Goal: Task Accomplishment & Management: Manage account settings

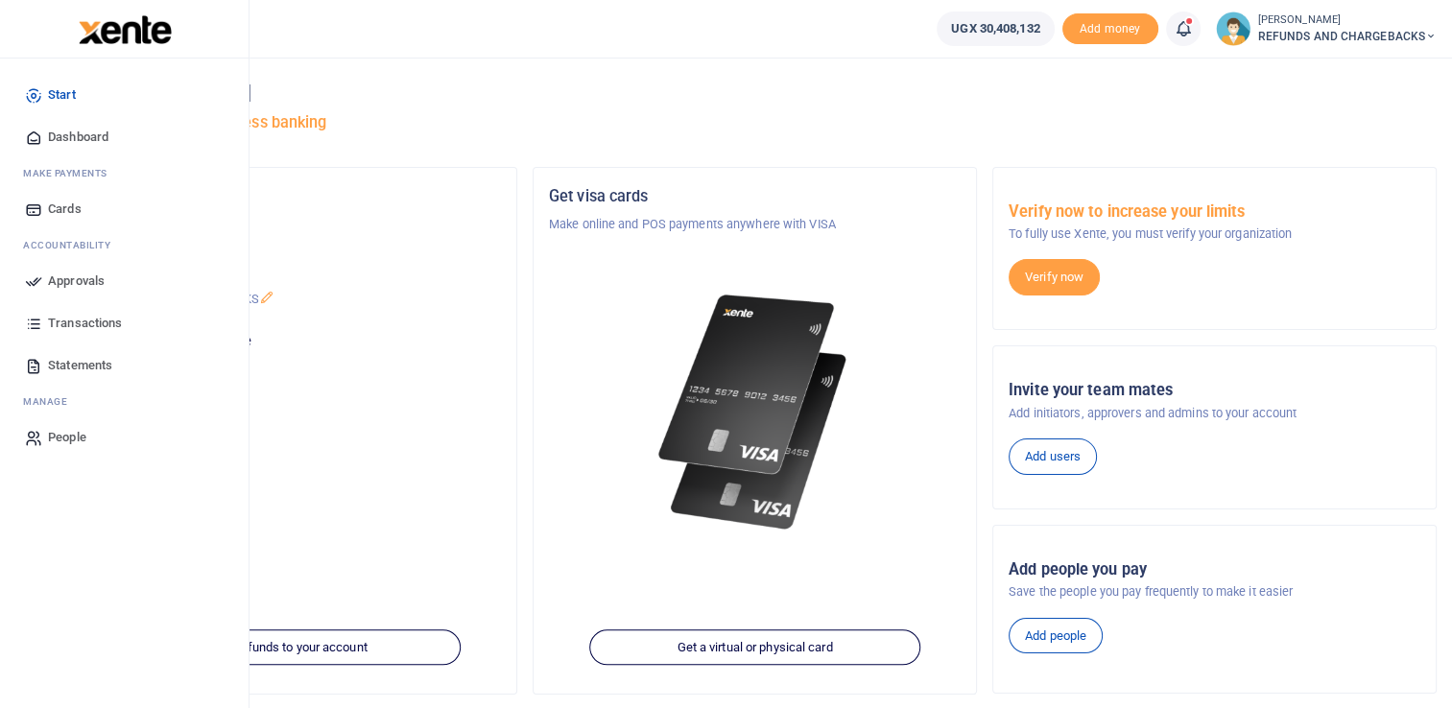
click at [63, 278] on span "Approvals" at bounding box center [76, 281] width 57 height 19
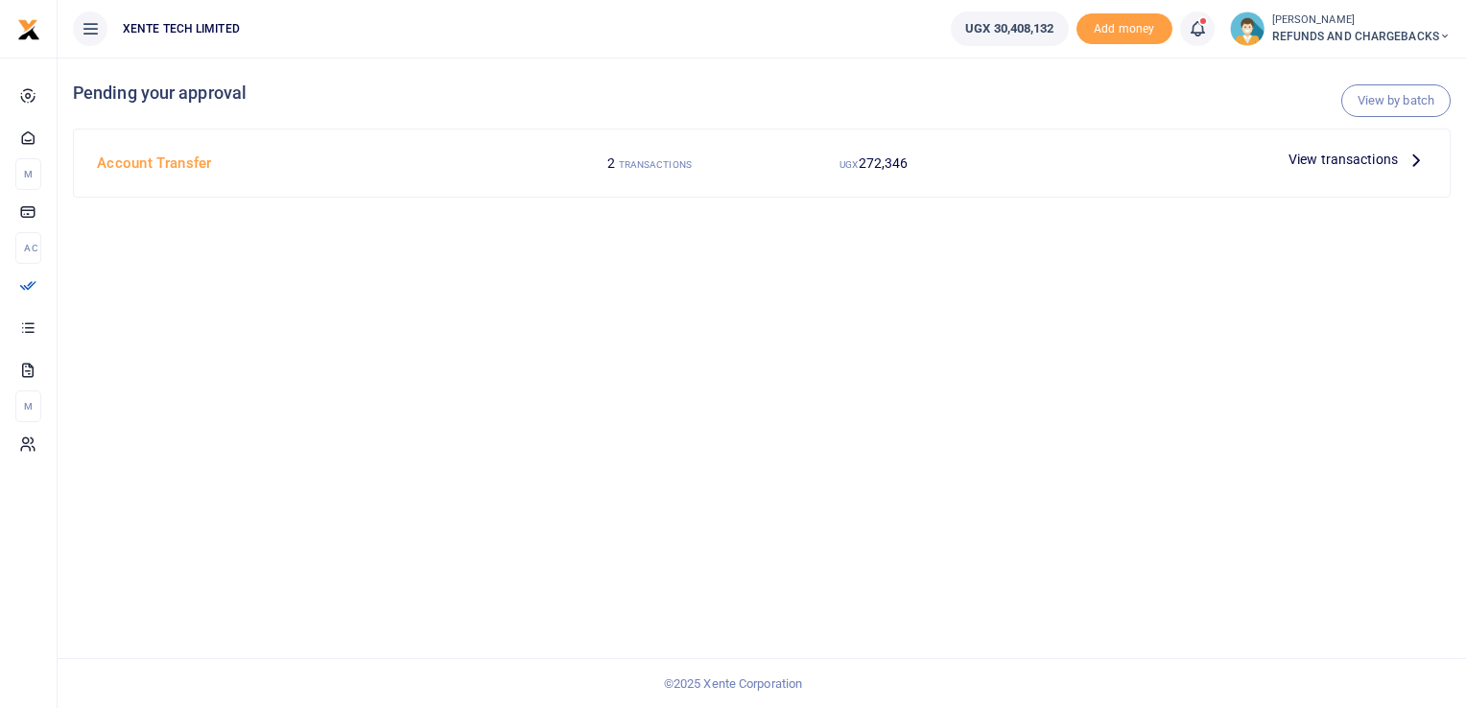
click at [1412, 161] on icon at bounding box center [1416, 159] width 21 height 21
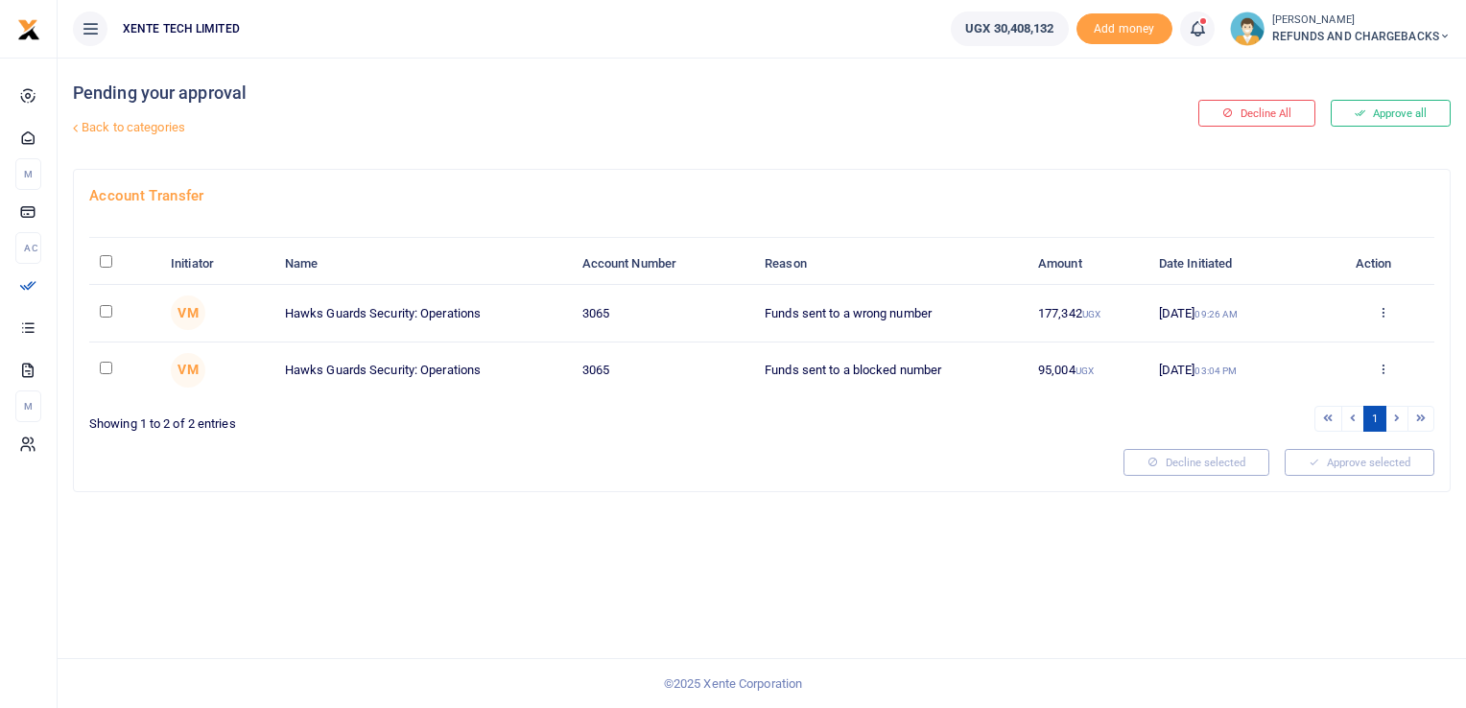
click at [108, 314] on input "checkbox" at bounding box center [106, 311] width 12 height 12
checkbox input "true"
click at [104, 363] on input "checkbox" at bounding box center [106, 368] width 12 height 12
checkbox input "true"
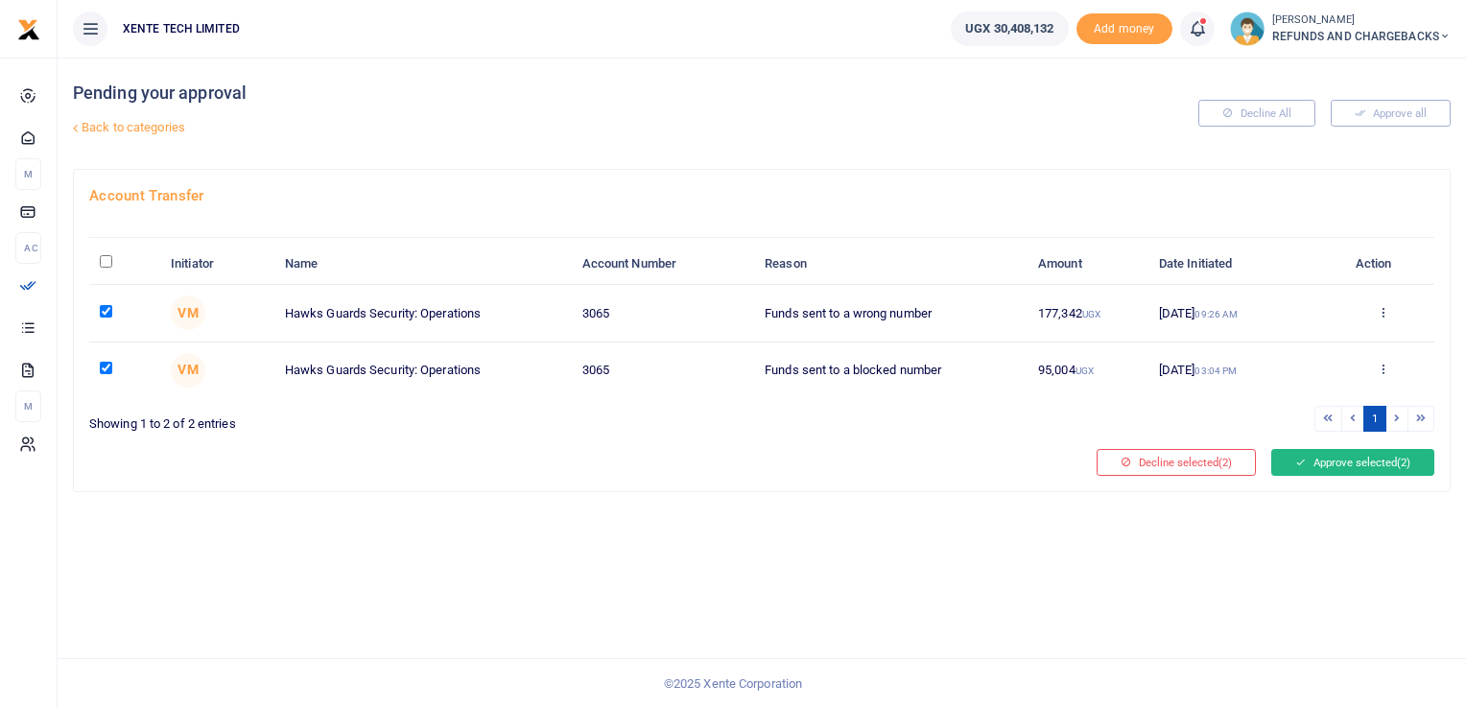
click at [1370, 459] on button "Approve selected (2)" at bounding box center [1352, 462] width 163 height 27
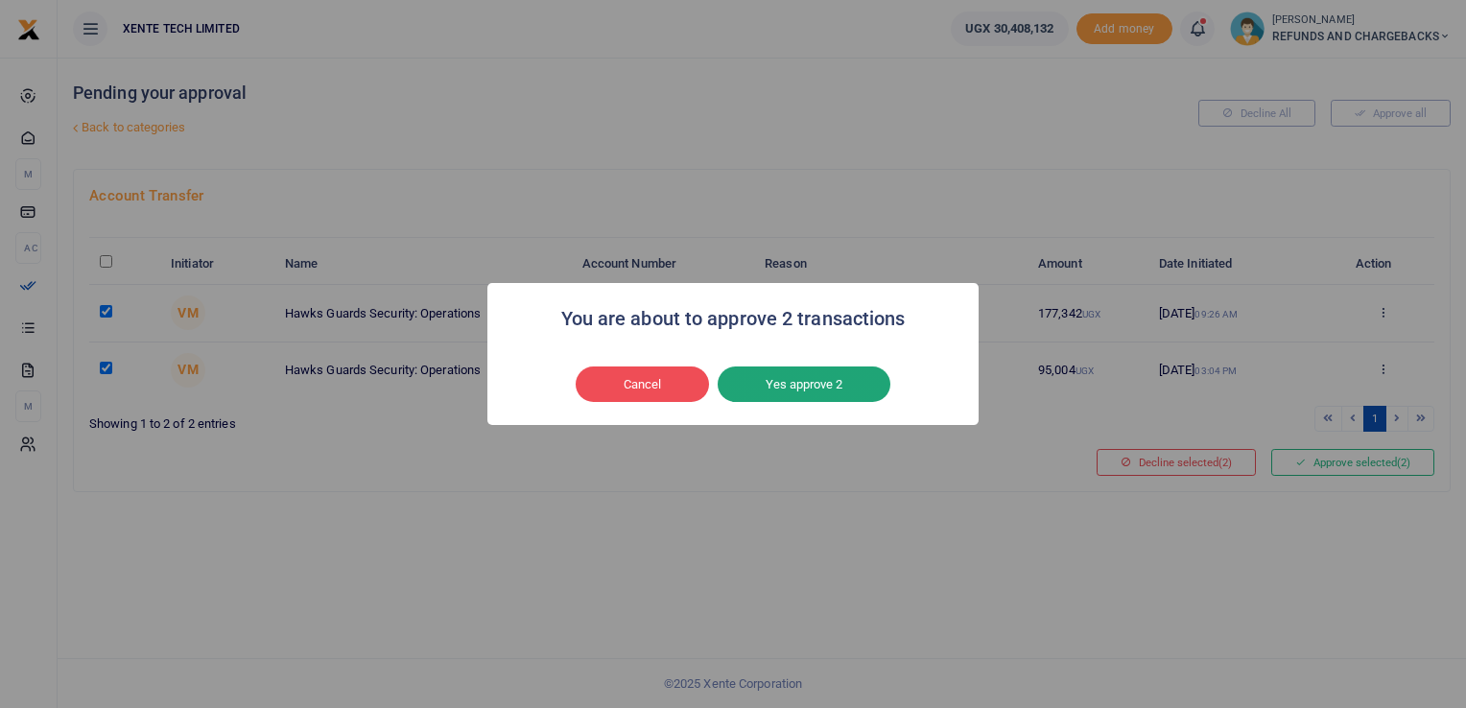
click at [850, 378] on button "Yes approve 2" at bounding box center [804, 384] width 173 height 36
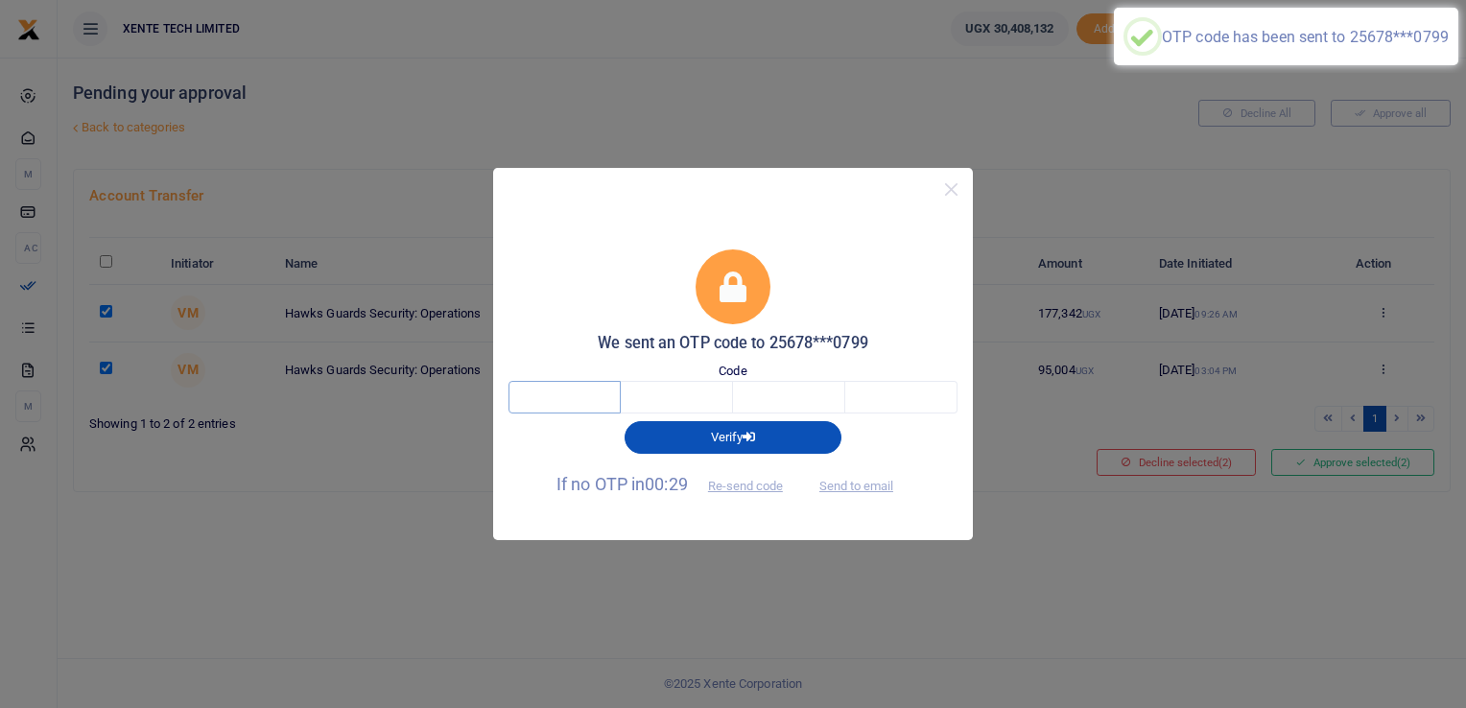
click at [603, 401] on input "text" at bounding box center [564, 397] width 112 height 33
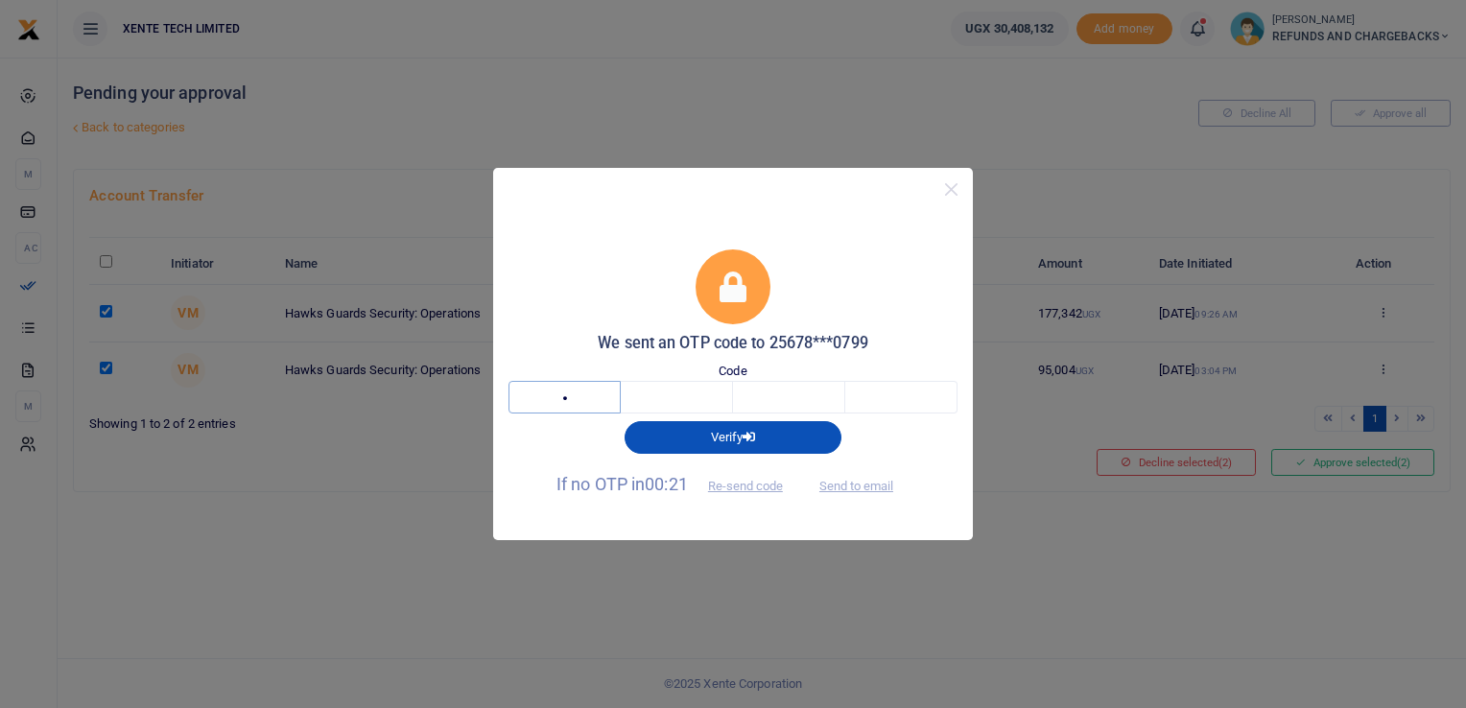
type input "6"
type input "0"
type input "3"
type input "5"
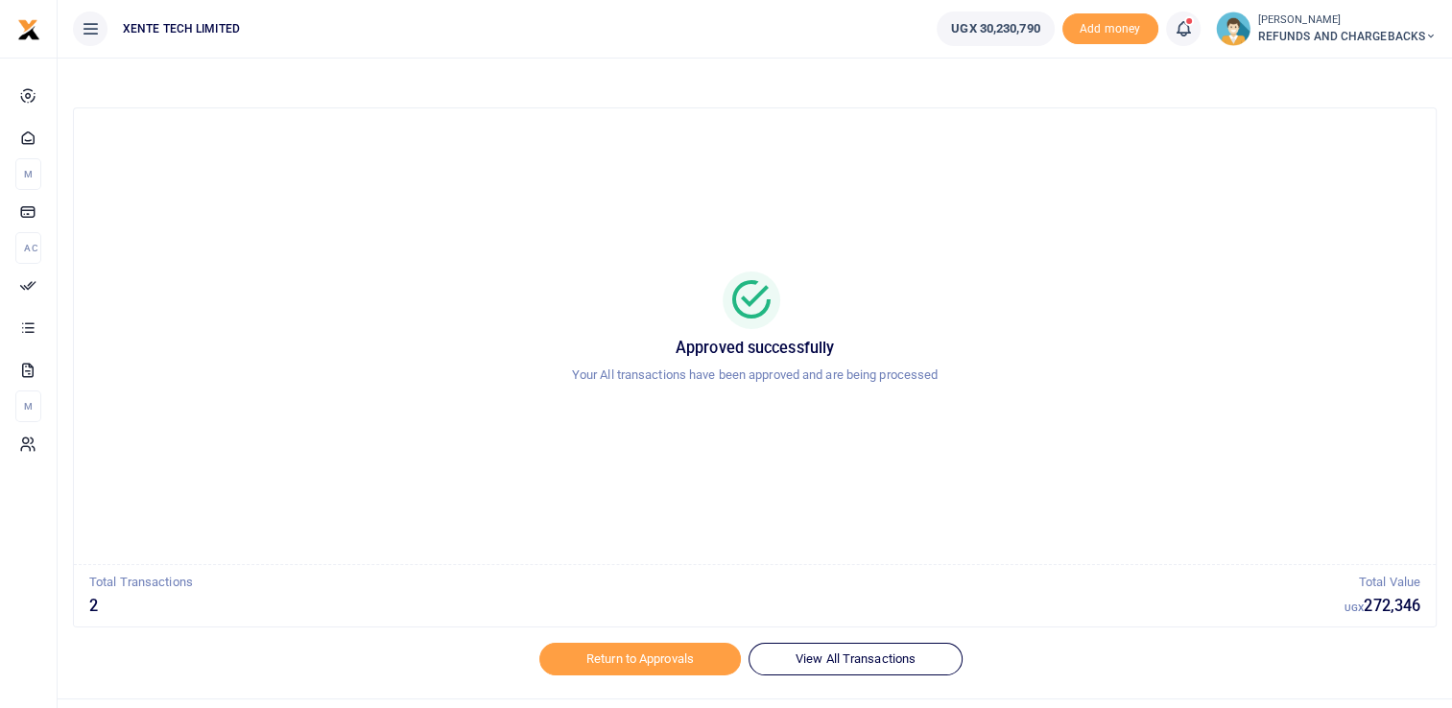
click at [1289, 23] on small "[PERSON_NAME]" at bounding box center [1347, 20] width 178 height 16
click at [1337, 136] on link "Logout" at bounding box center [1360, 140] width 152 height 27
